Goal: Task Accomplishment & Management: Manage account settings

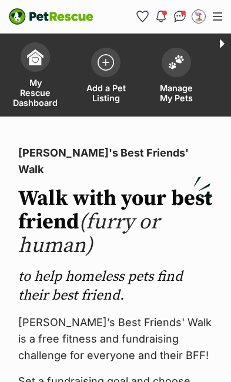
click at [174, 69] on img at bounding box center [176, 62] width 16 height 15
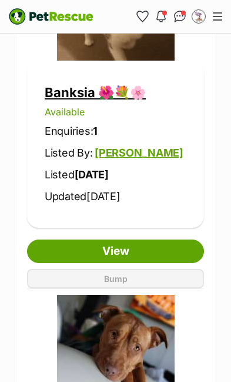
scroll to position [1244, 0]
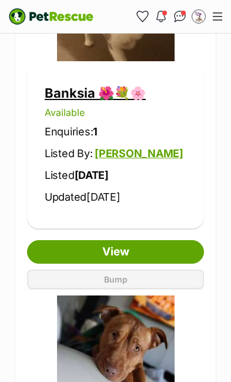
click at [131, 246] on link "View" at bounding box center [115, 252] width 177 height 24
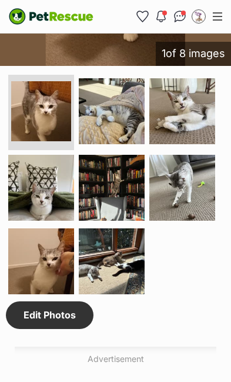
scroll to position [1317, 0]
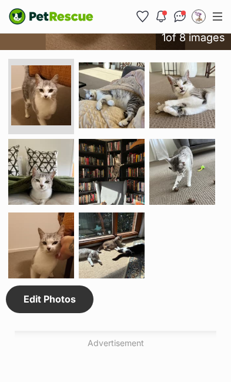
click at [68, 286] on link "Edit Photos" at bounding box center [50, 299] width 88 height 27
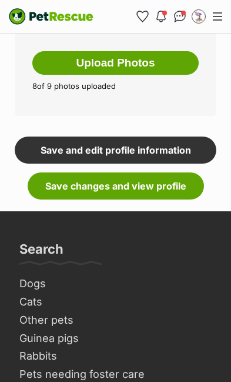
scroll to position [835, 0]
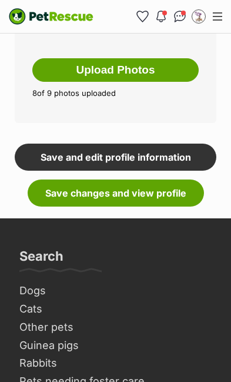
click at [154, 198] on link "Save changes and view profile" at bounding box center [116, 193] width 177 height 27
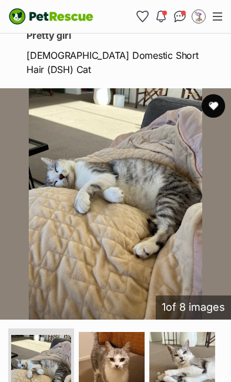
click at [114, 380] on img at bounding box center [112, 365] width 66 height 66
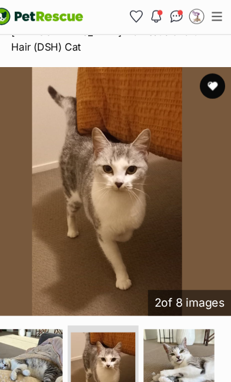
scroll to position [1042, 4]
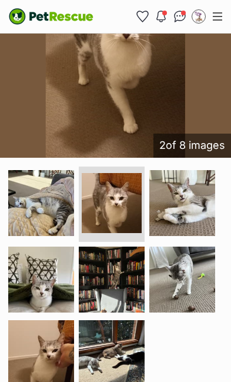
click at [207, 221] on img at bounding box center [183, 203] width 66 height 66
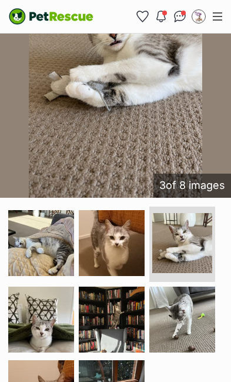
scroll to position [1172, 0]
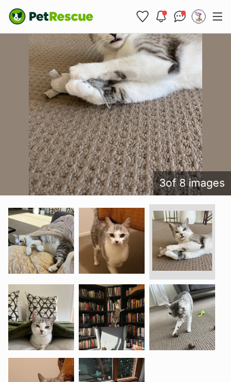
click at [48, 318] on img at bounding box center [41, 317] width 66 height 66
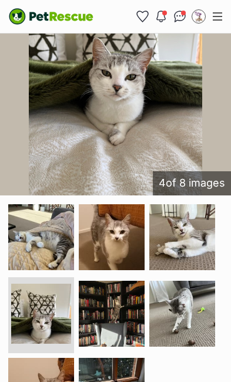
click at [122, 324] on img at bounding box center [112, 314] width 66 height 66
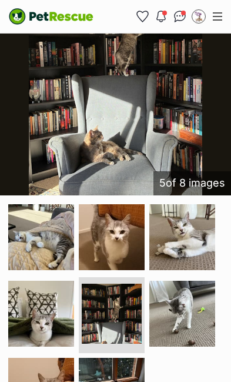
click at [187, 324] on img at bounding box center [183, 314] width 66 height 66
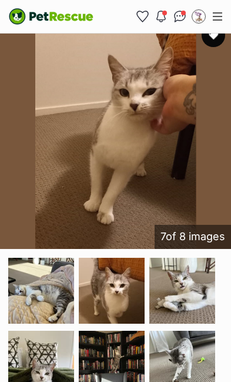
scroll to position [1119, 0]
click at [117, 296] on img at bounding box center [112, 291] width 66 height 66
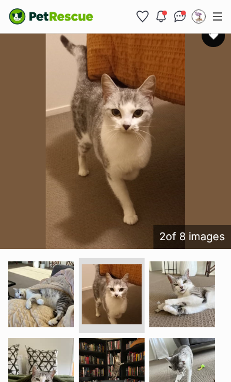
click at [55, 308] on img at bounding box center [41, 294] width 66 height 66
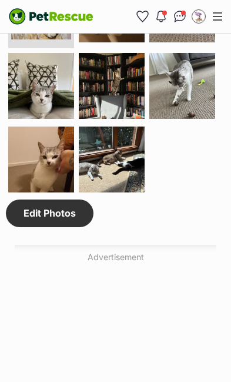
click at [68, 217] on link "Edit Photos" at bounding box center [50, 213] width 88 height 27
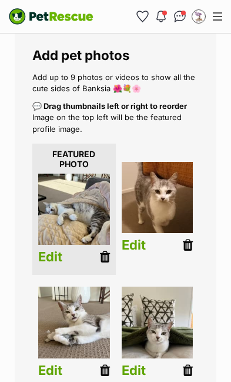
scroll to position [175, 0]
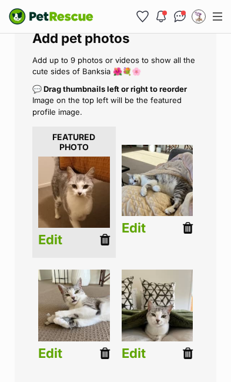
click at [136, 228] on link "Edit" at bounding box center [134, 228] width 24 height 15
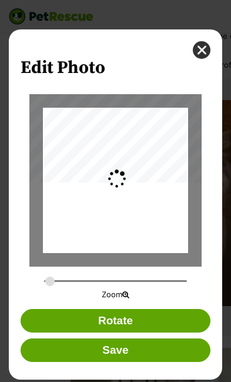
scroll to position [0, 0]
type input "0.2744"
click at [135, 360] on button "Save" at bounding box center [116, 350] width 191 height 24
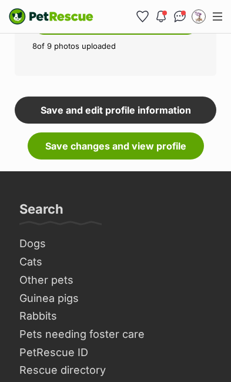
scroll to position [882, 0]
click at [157, 150] on link "Save changes and view profile" at bounding box center [116, 145] width 177 height 27
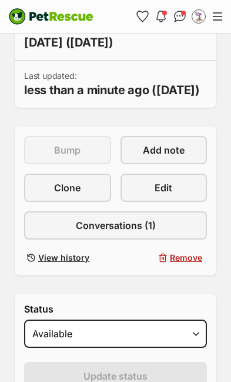
scroll to position [505, 0]
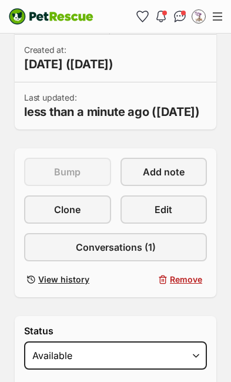
click at [180, 221] on link "Edit" at bounding box center [164, 209] width 87 height 28
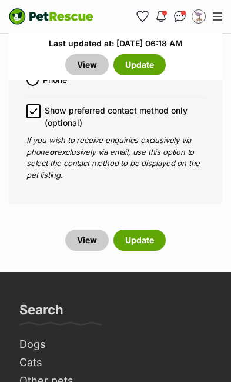
scroll to position [6533, 0]
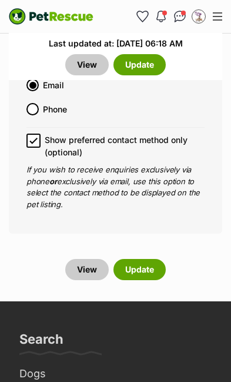
click at [152, 259] on button "Update" at bounding box center [140, 269] width 52 height 21
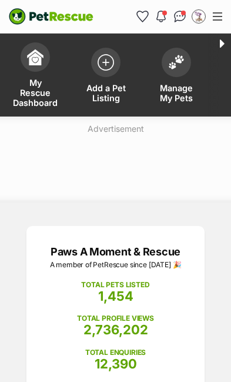
click at [178, 69] on img at bounding box center [176, 62] width 16 height 15
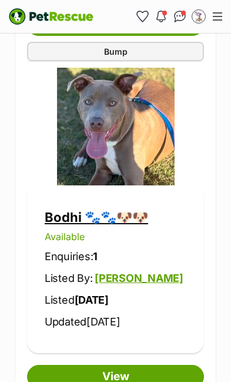
scroll to position [1823, 0]
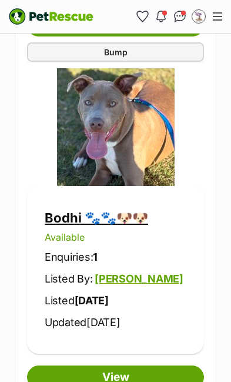
click at [141, 372] on link "View" at bounding box center [115, 378] width 177 height 24
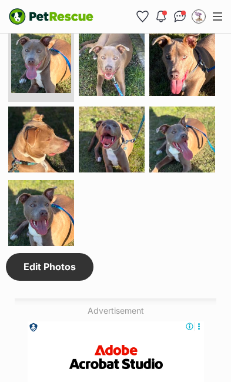
click at [64, 271] on link "Edit Photos" at bounding box center [50, 266] width 88 height 27
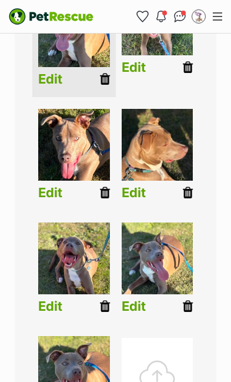
scroll to position [337, 0]
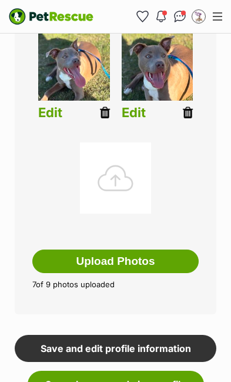
click at [138, 263] on button "Upload Photos" at bounding box center [115, 262] width 167 height 24
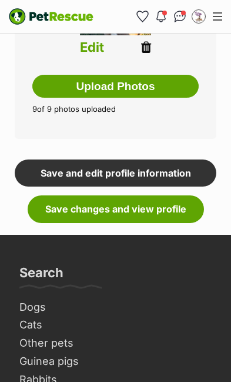
scroll to position [858, 0]
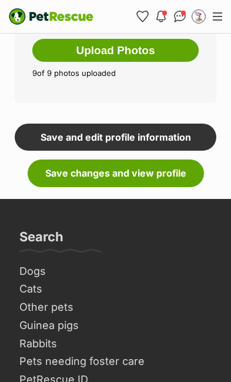
click at [129, 172] on link "Save changes and view profile" at bounding box center [116, 173] width 177 height 27
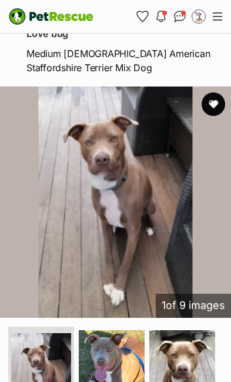
scroll to position [1043, 0]
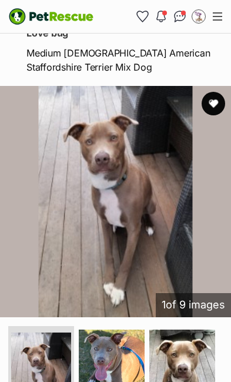
click at [113, 381] on img at bounding box center [112, 363] width 66 height 66
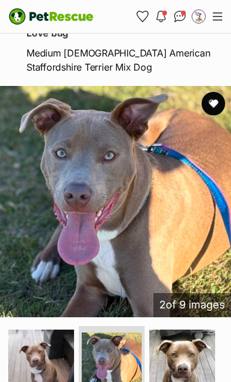
click at [203, 381] on img at bounding box center [183, 363] width 66 height 66
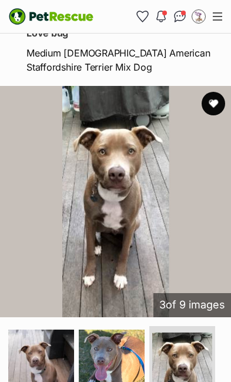
click at [185, 380] on img at bounding box center [182, 363] width 60 height 60
click at [45, 381] on img at bounding box center [41, 363] width 66 height 66
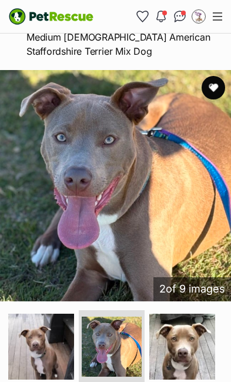
scroll to position [1058, 0]
click at [188, 356] on img at bounding box center [183, 347] width 66 height 66
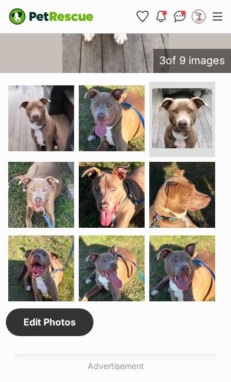
scroll to position [1285, 0]
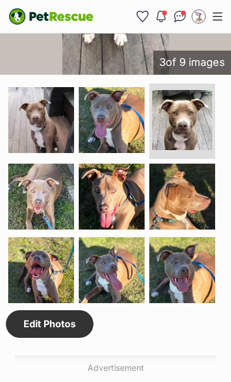
click at [57, 218] on img at bounding box center [41, 197] width 66 height 66
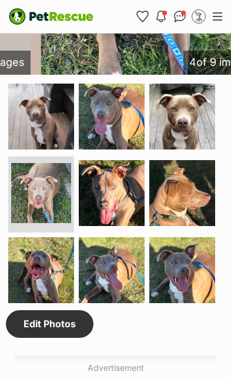
click at [79, 334] on link "Edit Photos" at bounding box center [50, 323] width 88 height 27
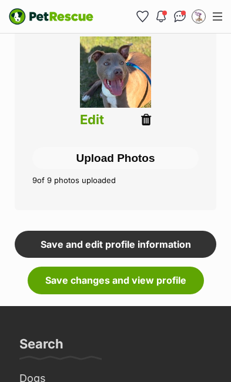
scroll to position [773, 0]
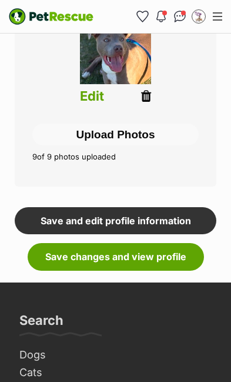
click at [138, 257] on link "Save changes and view profile" at bounding box center [116, 256] width 177 height 27
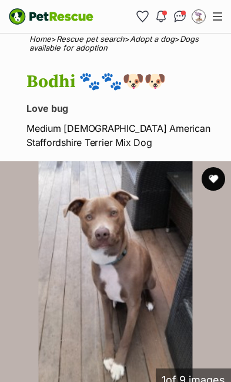
scroll to position [975, 0]
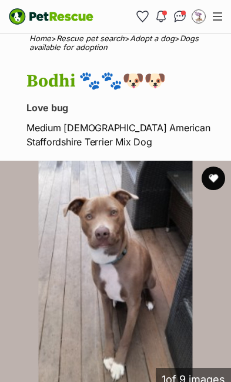
click at [144, 297] on img at bounding box center [115, 276] width 231 height 231
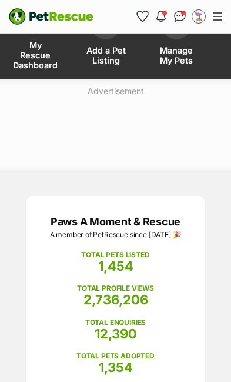
scroll to position [0, 0]
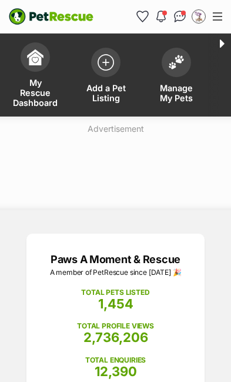
click at [178, 69] on img at bounding box center [176, 62] width 16 height 15
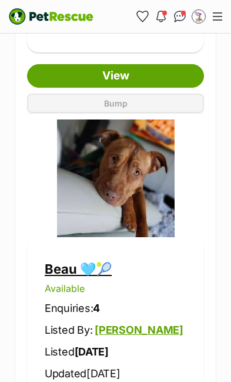
scroll to position [1465, 0]
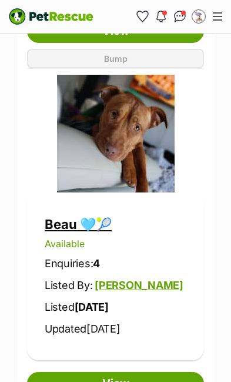
click at [147, 377] on link "View" at bounding box center [115, 384] width 177 height 24
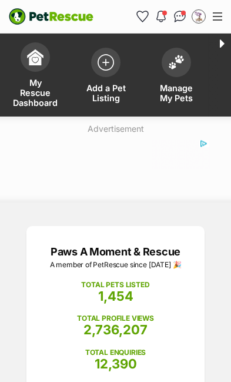
click at [172, 74] on span at bounding box center [176, 62] width 29 height 29
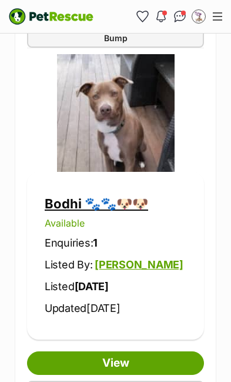
scroll to position [1904, 0]
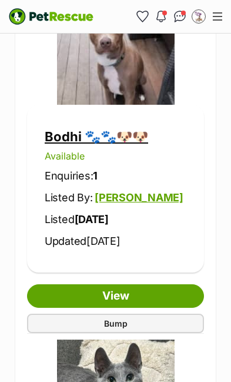
click at [143, 288] on link "View" at bounding box center [115, 296] width 177 height 24
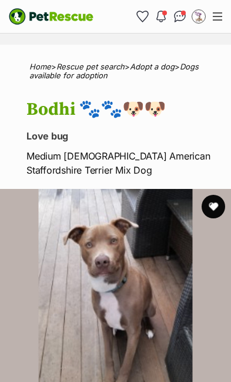
scroll to position [940, 0]
click at [142, 309] on img at bounding box center [115, 304] width 231 height 231
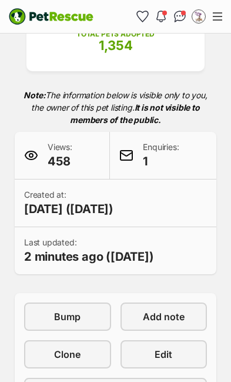
scroll to position [359, 0]
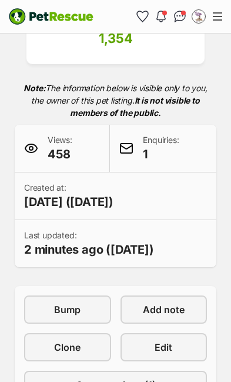
click at [170, 346] on span "Edit" at bounding box center [164, 347] width 18 height 14
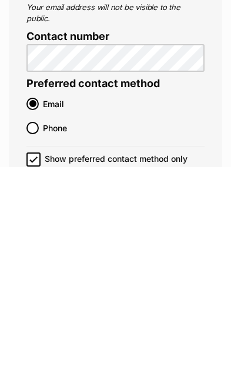
scroll to position [6497, 0]
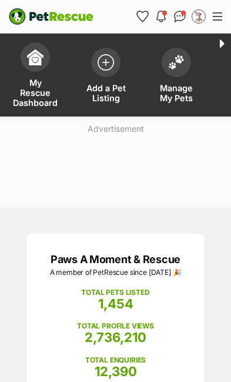
click at [184, 79] on link "Manage My Pets" at bounding box center [176, 76] width 71 height 80
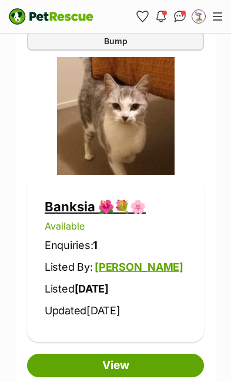
scroll to position [1129, 0]
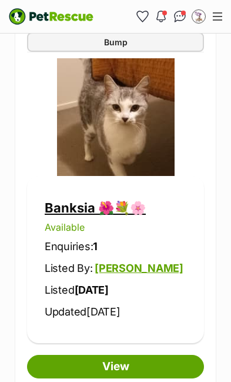
click at [128, 364] on link "View" at bounding box center [115, 367] width 177 height 24
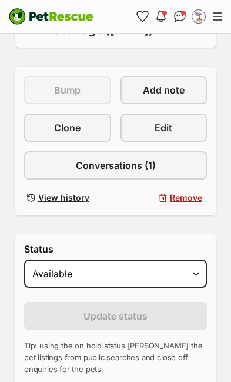
scroll to position [578, 0]
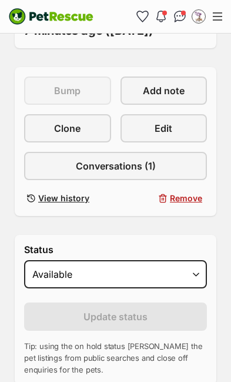
click at [171, 134] on span "Edit" at bounding box center [164, 128] width 18 height 14
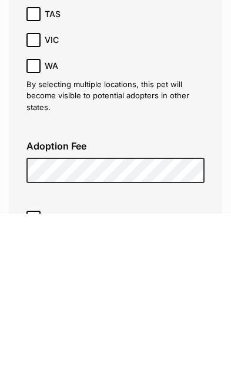
scroll to position [4525, 0]
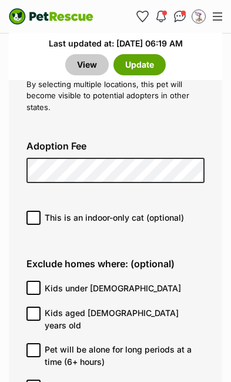
click at [144, 64] on button "Update" at bounding box center [140, 64] width 52 height 21
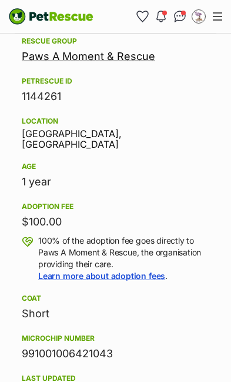
scroll to position [2002, 0]
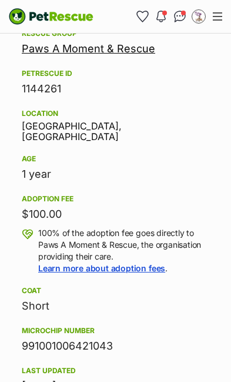
click at [225, 24] on button "Menu" at bounding box center [217, 17] width 19 height 18
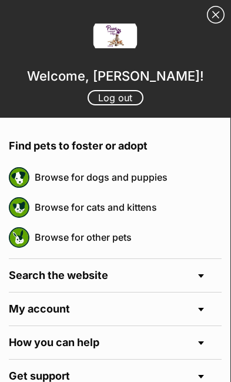
click at [133, 208] on link "Browse for cats and kittens" at bounding box center [128, 207] width 187 height 25
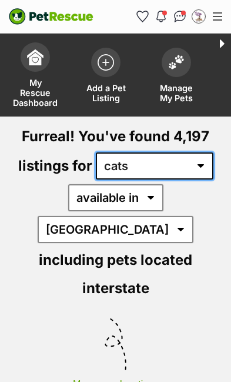
click at [209, 174] on select "any type of pet cats dogs other pets" at bounding box center [155, 165] width 118 height 27
select select "Dogs"
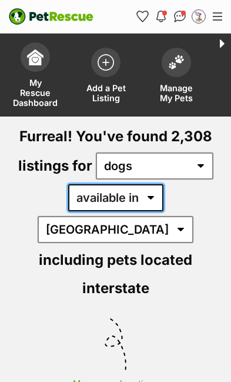
click at [100, 205] on select "available in located in" at bounding box center [115, 197] width 95 height 27
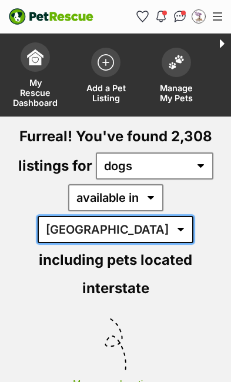
click at [155, 216] on select "Australia ACT NSW NT QLD SA TAS VIC WA" at bounding box center [116, 229] width 156 height 27
select select "NSW"
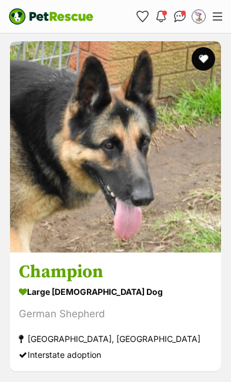
scroll to position [7183, 0]
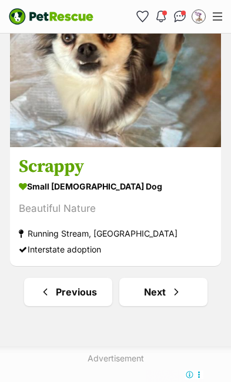
scroll to position [7319, 0]
click at [184, 278] on link "Next" at bounding box center [164, 292] width 88 height 28
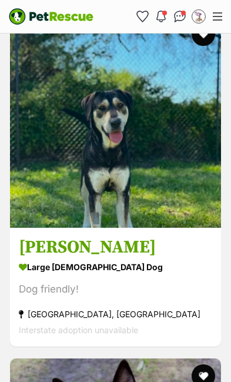
scroll to position [3850, 0]
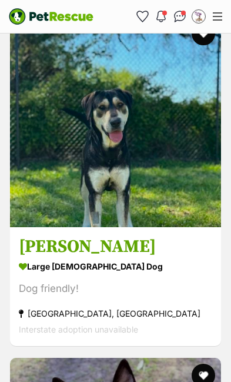
click at [84, 134] on img at bounding box center [115, 121] width 211 height 211
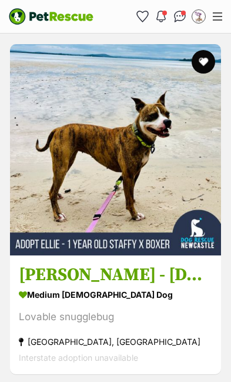
scroll to position [4959, 0]
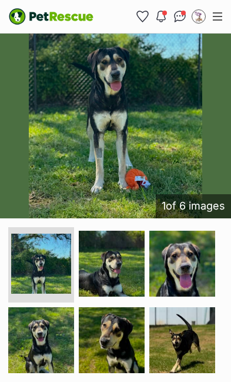
scroll to position [383, 0]
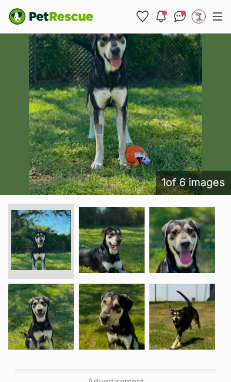
click at [200, 254] on img at bounding box center [183, 240] width 66 height 66
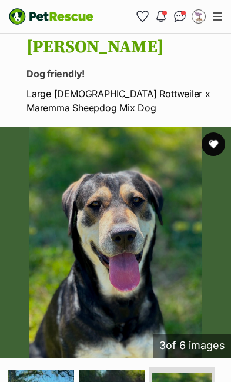
scroll to position [0, 0]
